Goal: Task Accomplishment & Management: Use online tool/utility

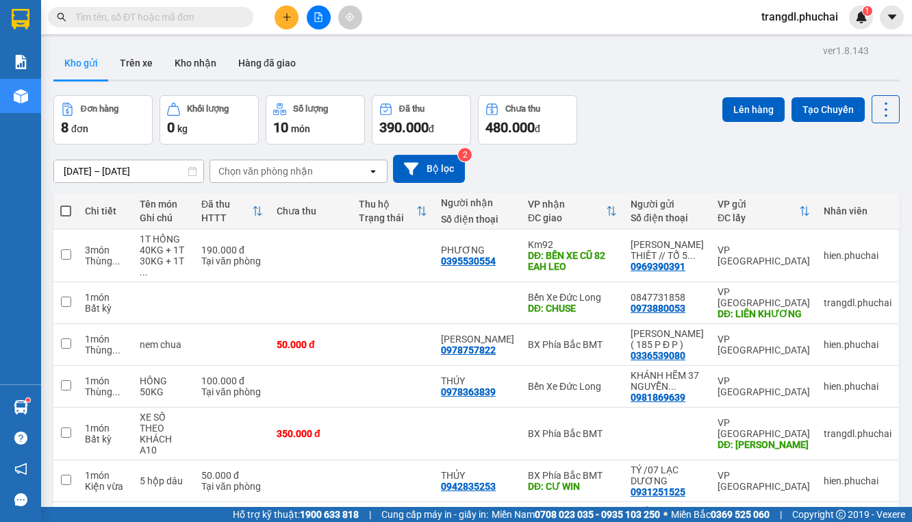
scroll to position [55, 0]
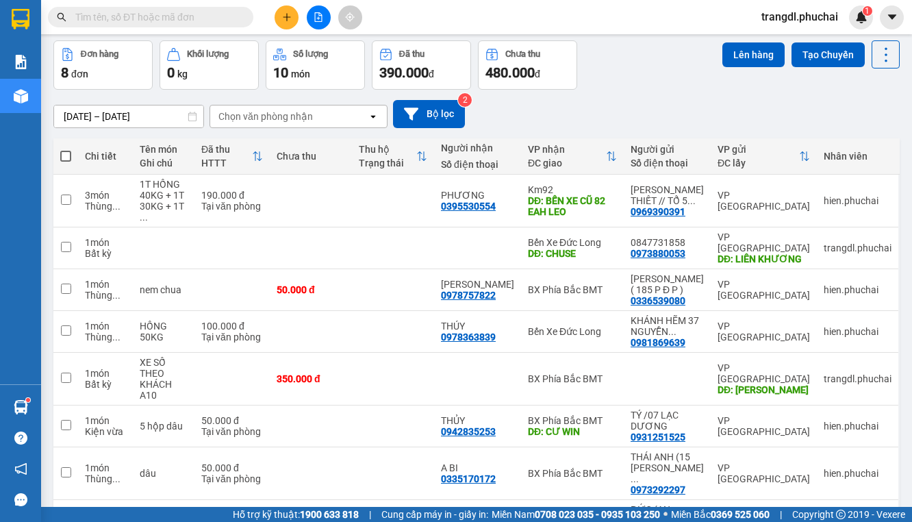
click at [312, 16] on button at bounding box center [319, 17] width 24 height 24
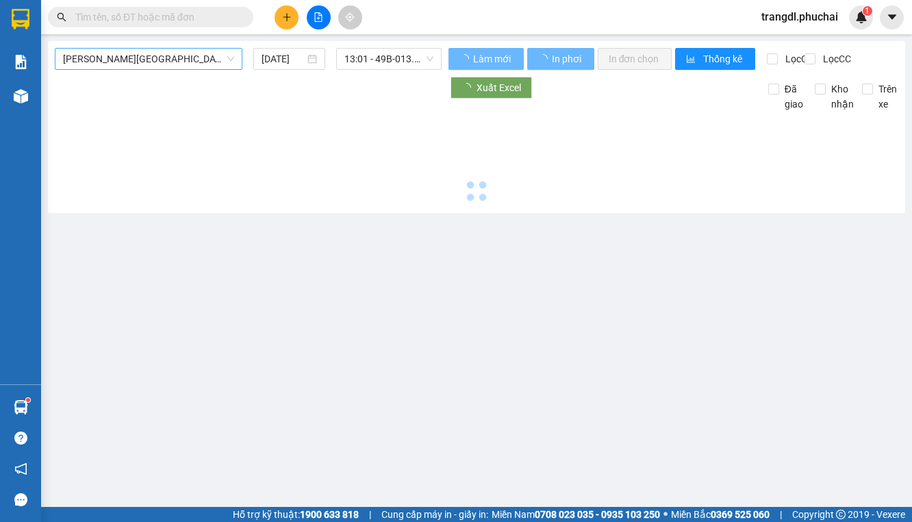
click at [166, 66] on span "[PERSON_NAME][GEOGRAPHIC_DATA]" at bounding box center [148, 59] width 171 height 21
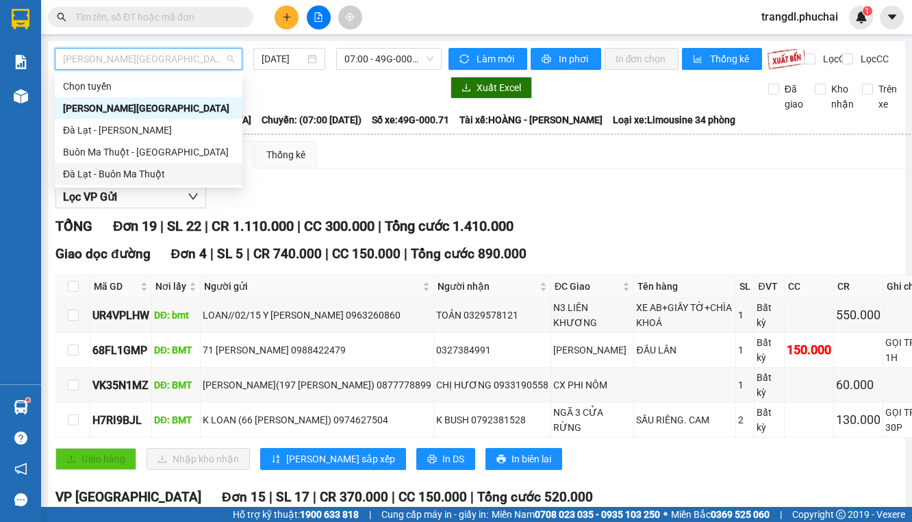
click at [197, 170] on div "Đà Lạt - Buôn Ma Thuột" at bounding box center [148, 173] width 171 height 15
type input "[DATE]"
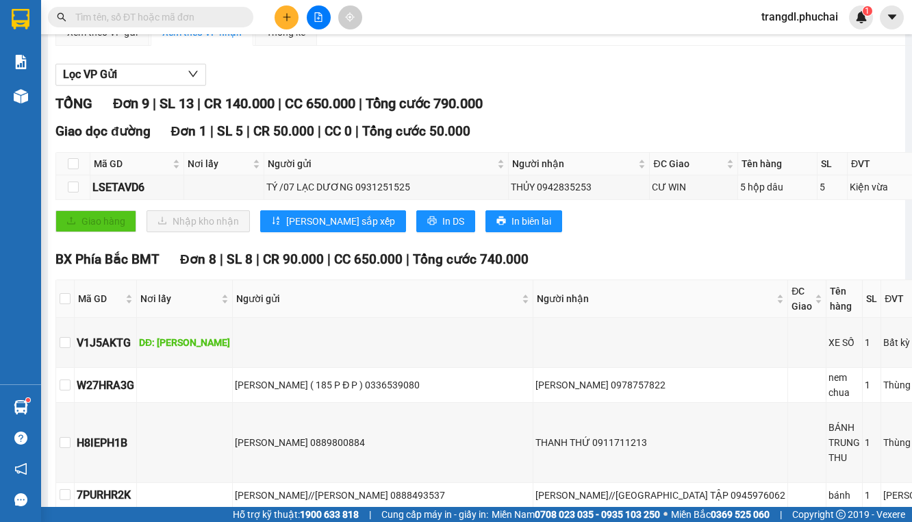
scroll to position [113, 0]
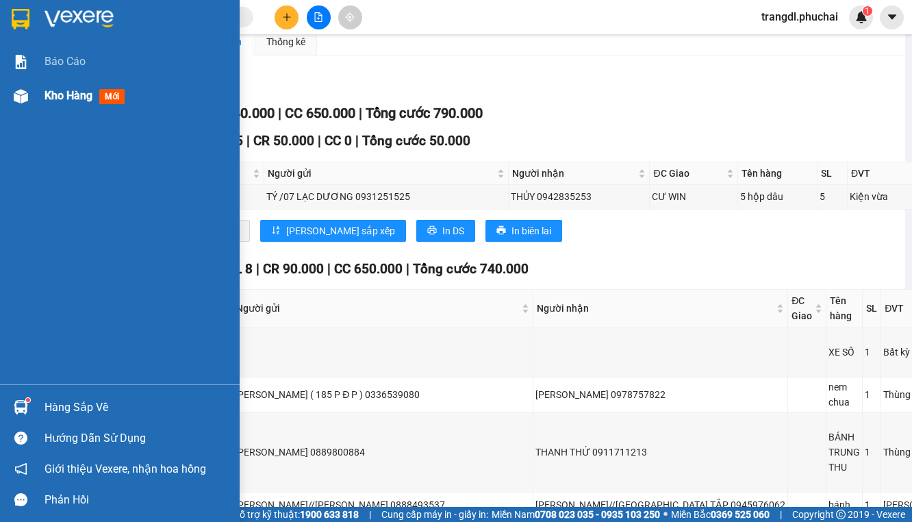
drag, startPoint x: 29, startPoint y: 98, endPoint x: 99, endPoint y: 142, distance: 82.4
click at [28, 97] on div at bounding box center [21, 96] width 24 height 24
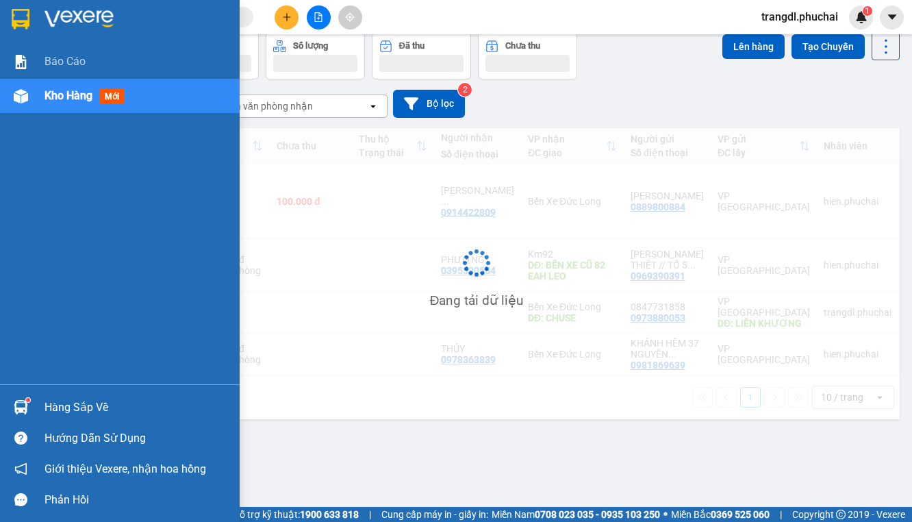
scroll to position [63, 0]
